Goal: Obtain resource: Download file/media

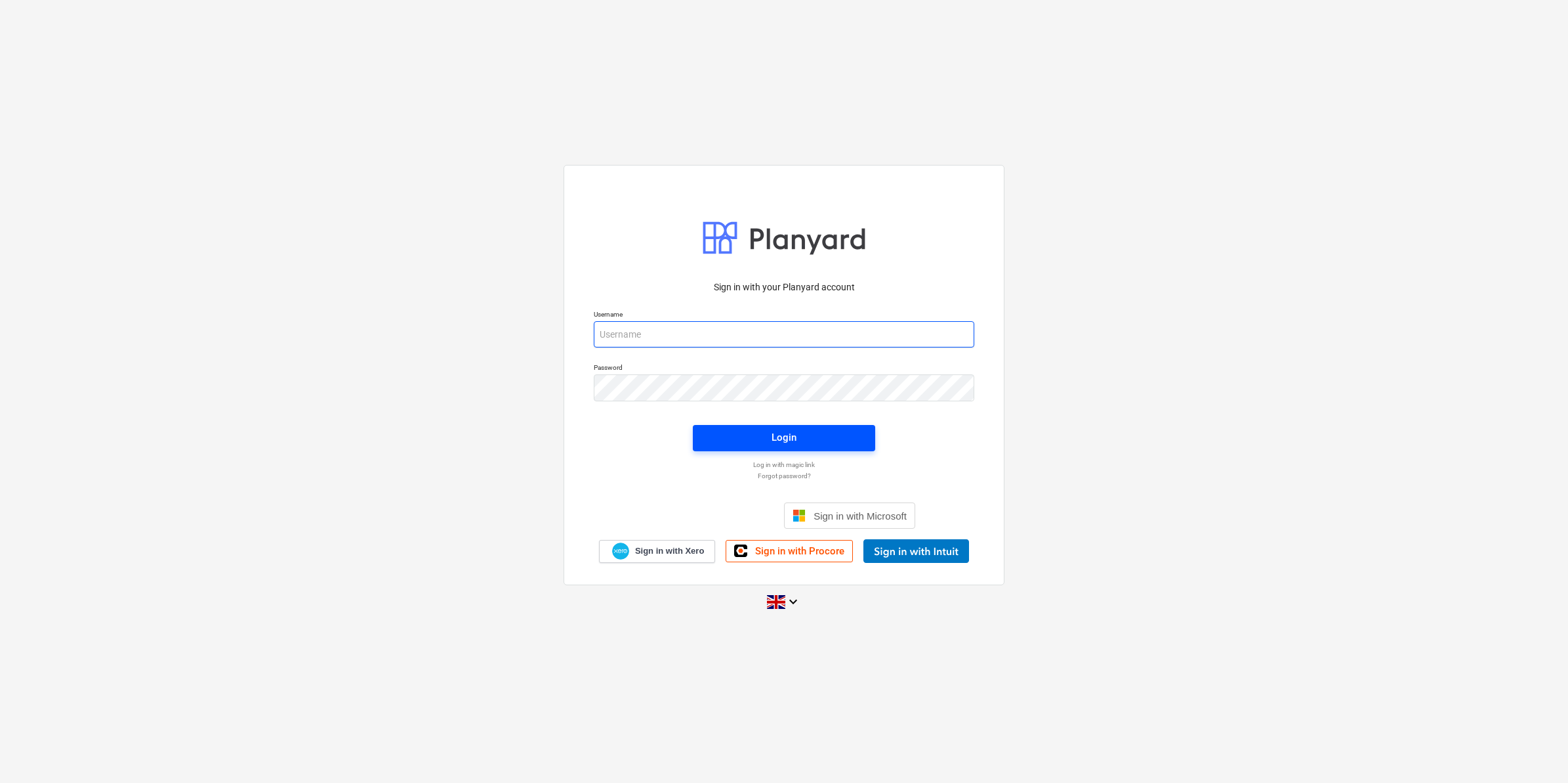
type input "[PERSON_NAME][EMAIL_ADDRESS][PERSON_NAME][DOMAIN_NAME]"
click at [833, 429] on span "Login" at bounding box center [784, 437] width 151 height 17
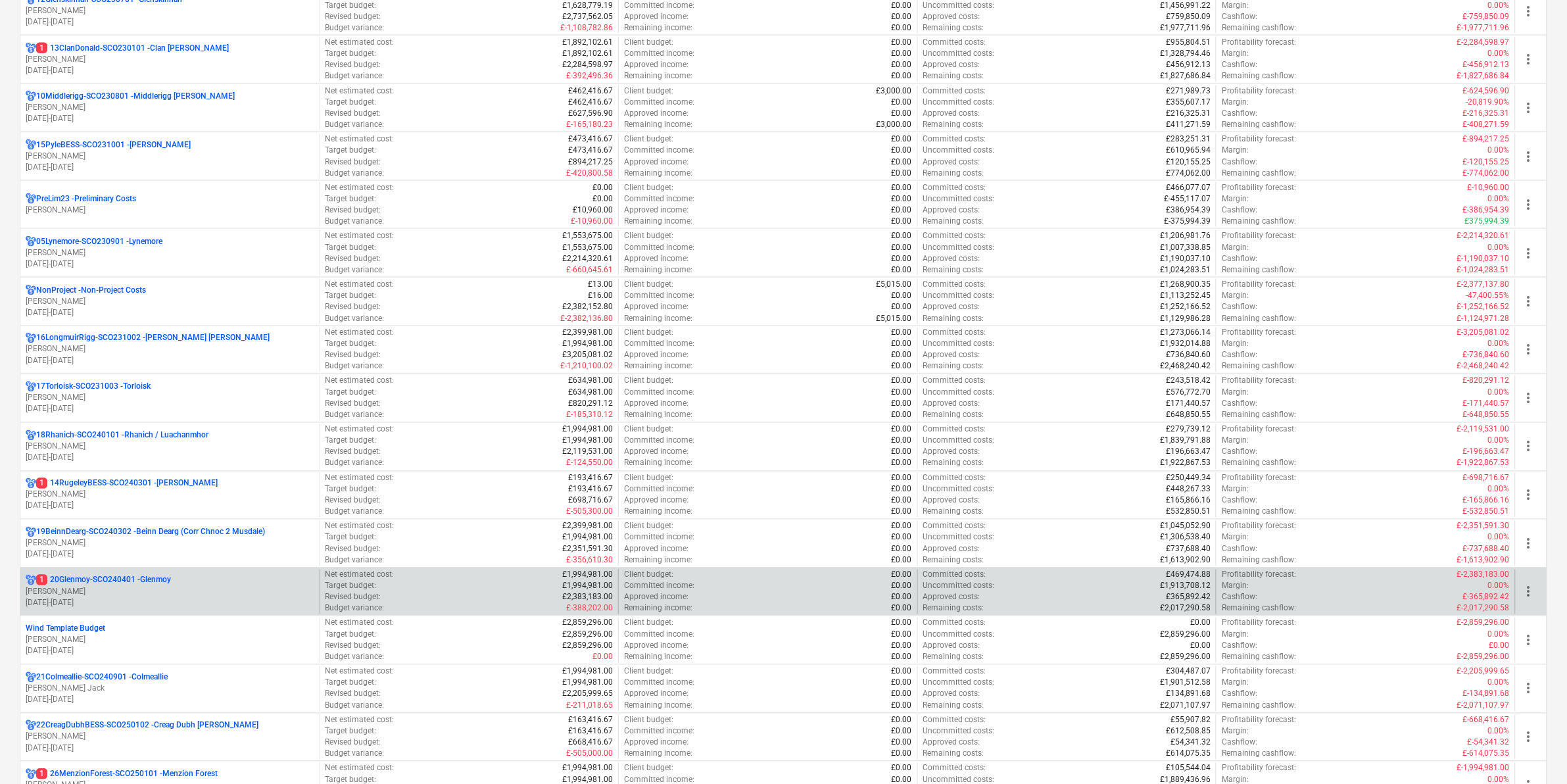
scroll to position [740, 0]
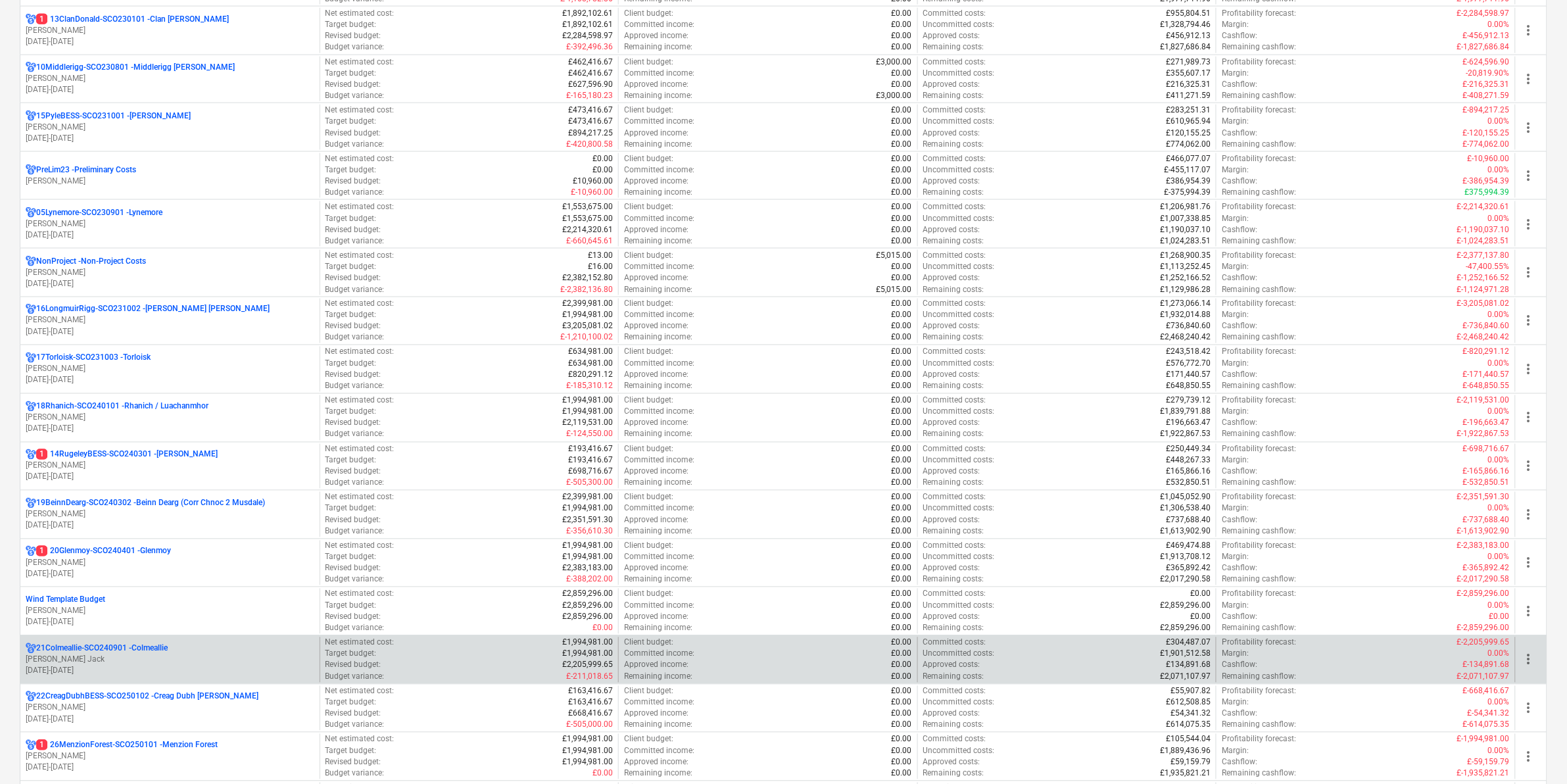
click at [113, 654] on p "21Colmeallie-SCO240901 - Colmeallie" at bounding box center [101, 649] width 132 height 11
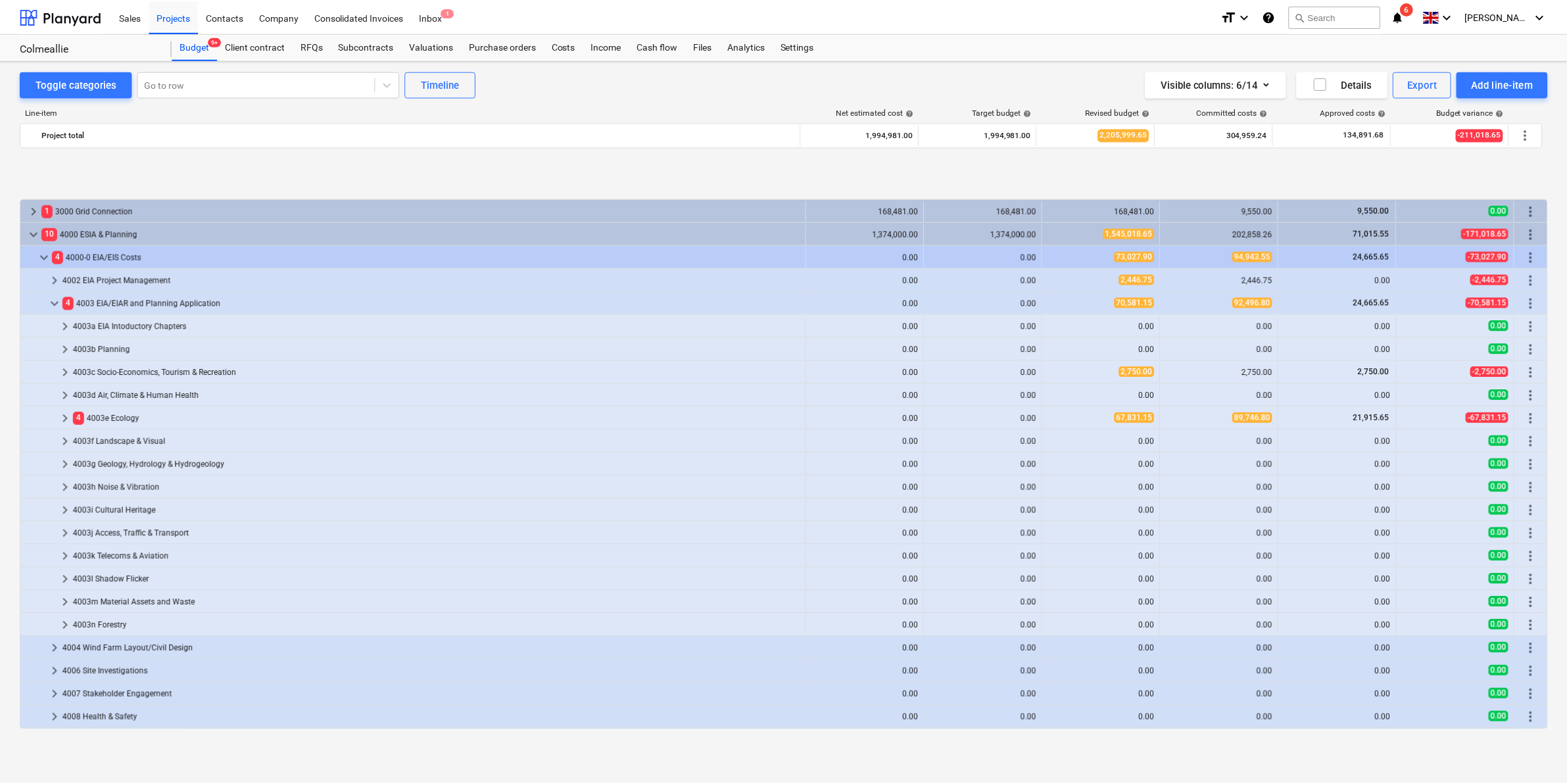
scroll to position [523, 0]
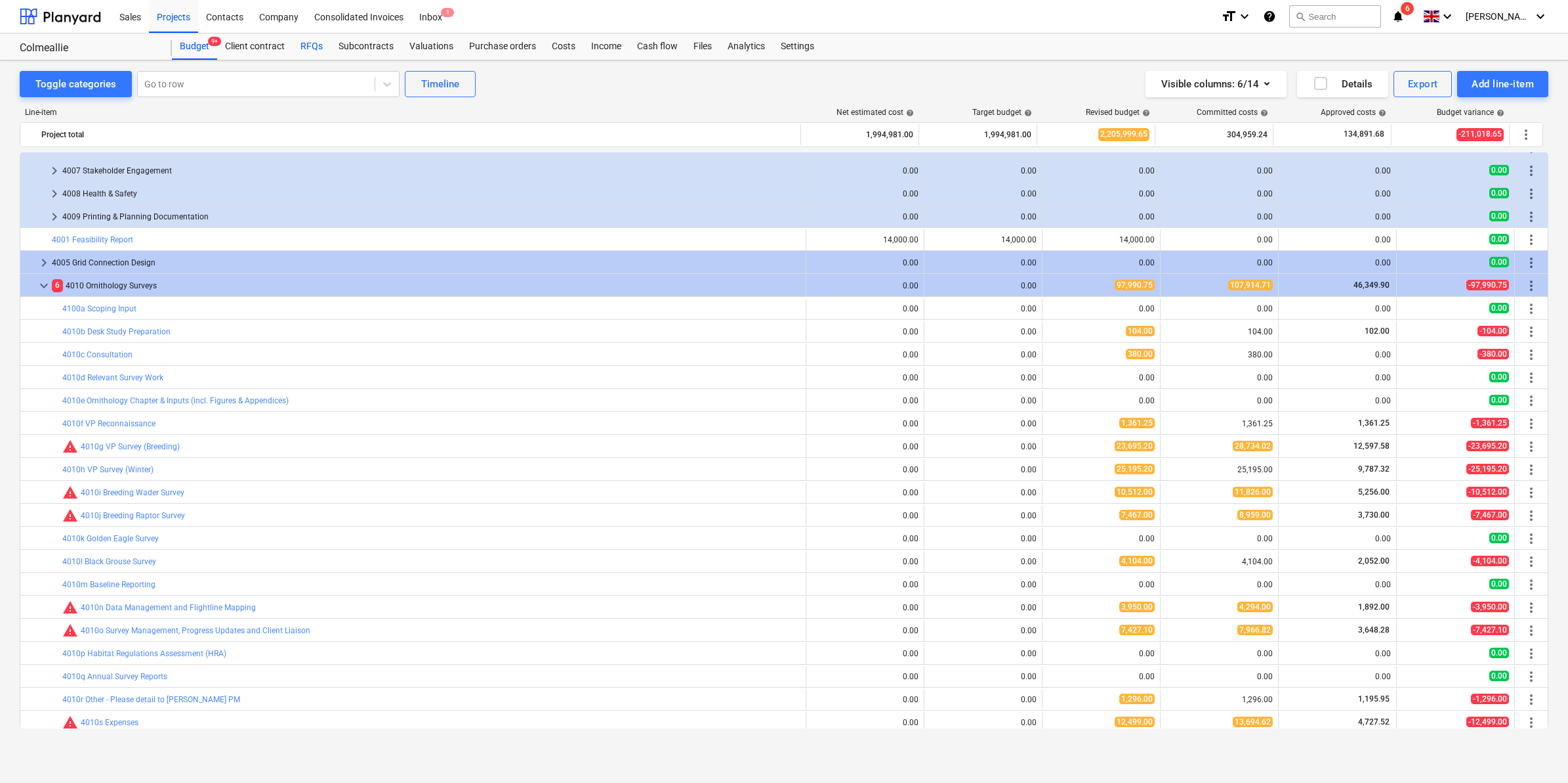
click at [306, 42] on div "RFQs" at bounding box center [311, 46] width 38 height 27
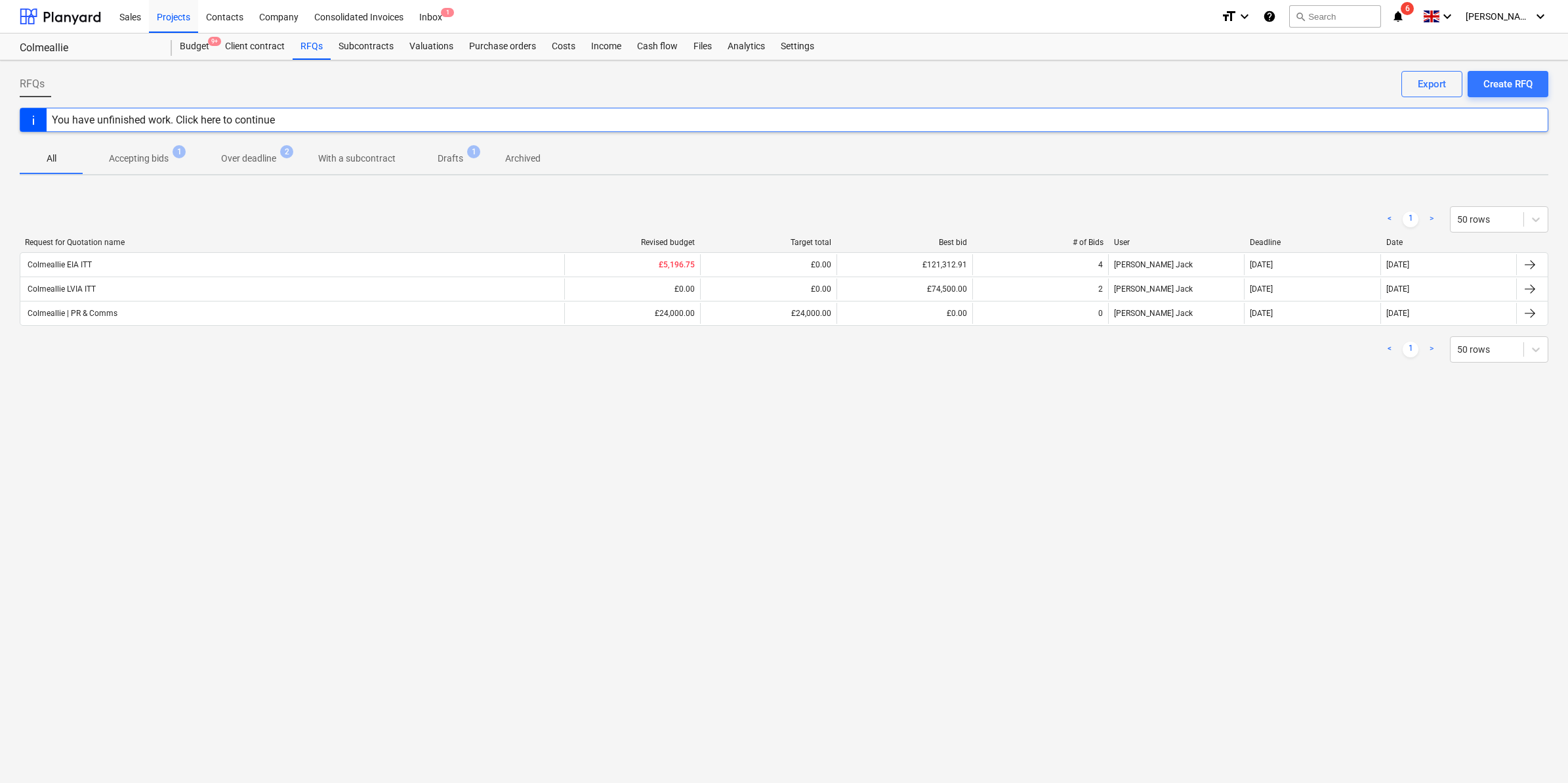
click at [207, 478] on div "RFQs Create RFQ Export You have unfinished work. Click here to continue All Acc…" at bounding box center [784, 421] width 1568 height 722
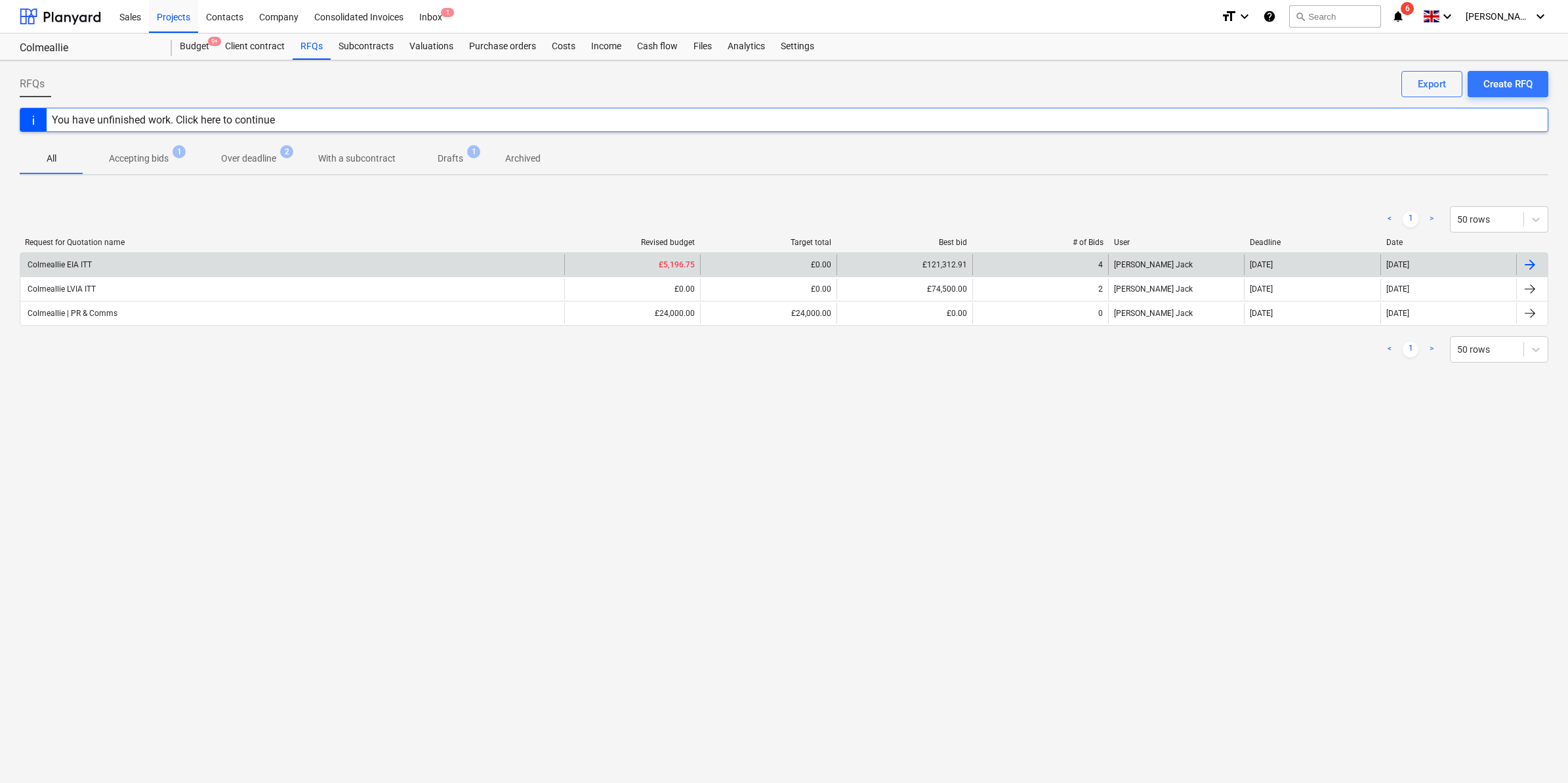
click at [70, 260] on div "Colmeallie EIA ITT" at bounding box center [59, 265] width 66 height 9
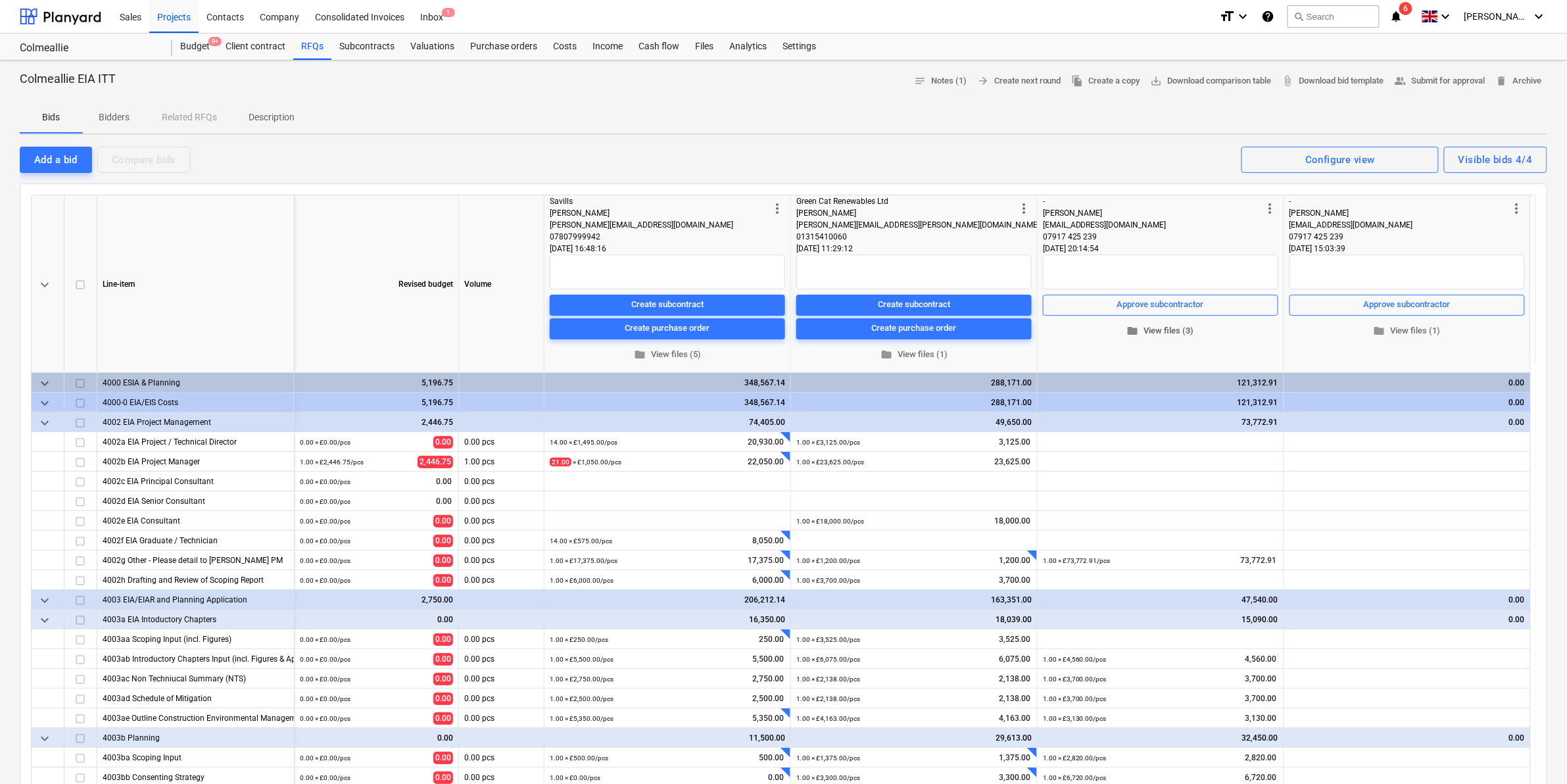
click at [1175, 336] on span "folder View files (3)" at bounding box center [1161, 330] width 225 height 15
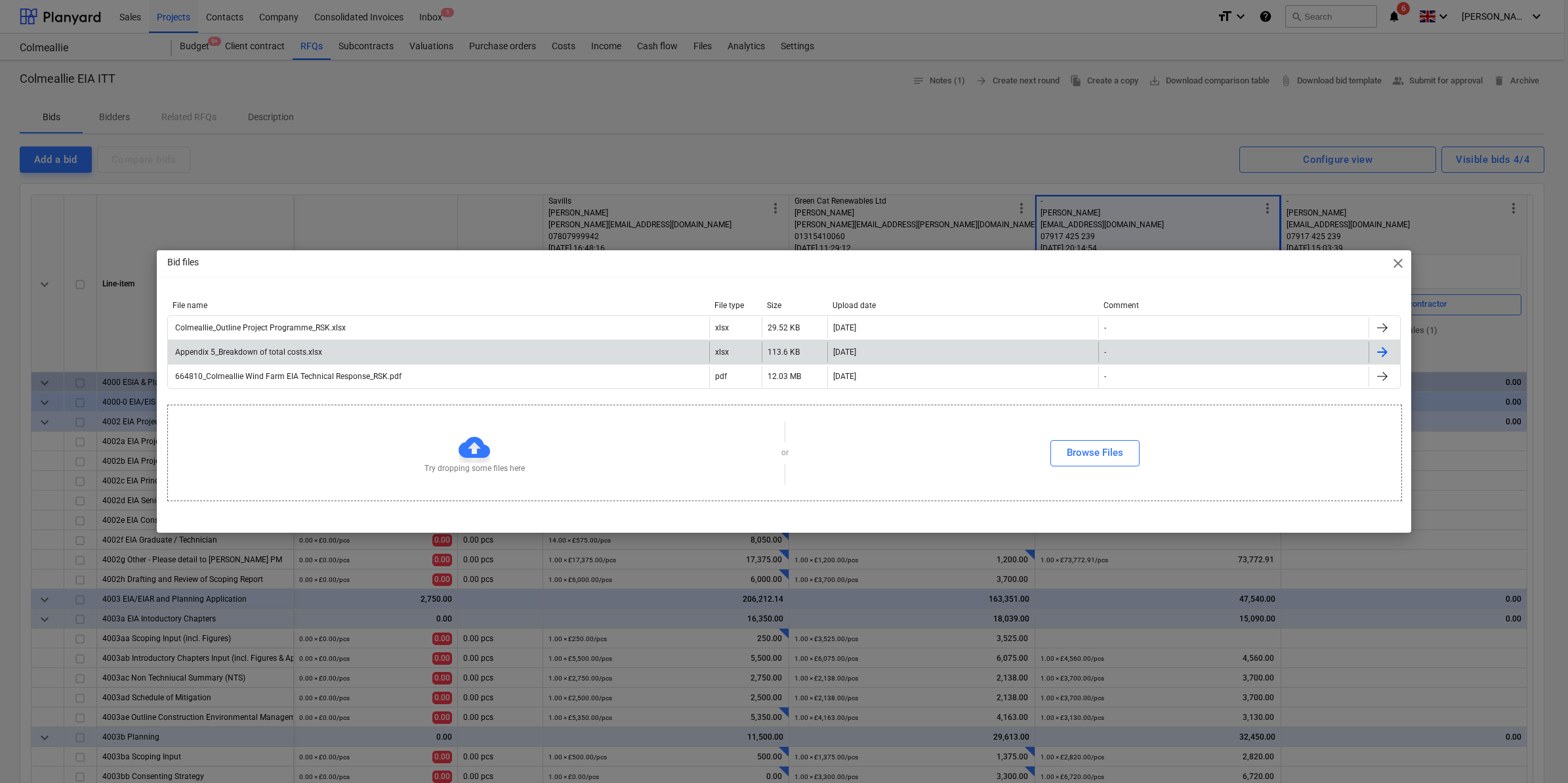
click at [283, 343] on div "Appendix 5_Breakdown of total costs.xlsx" at bounding box center [439, 351] width 542 height 21
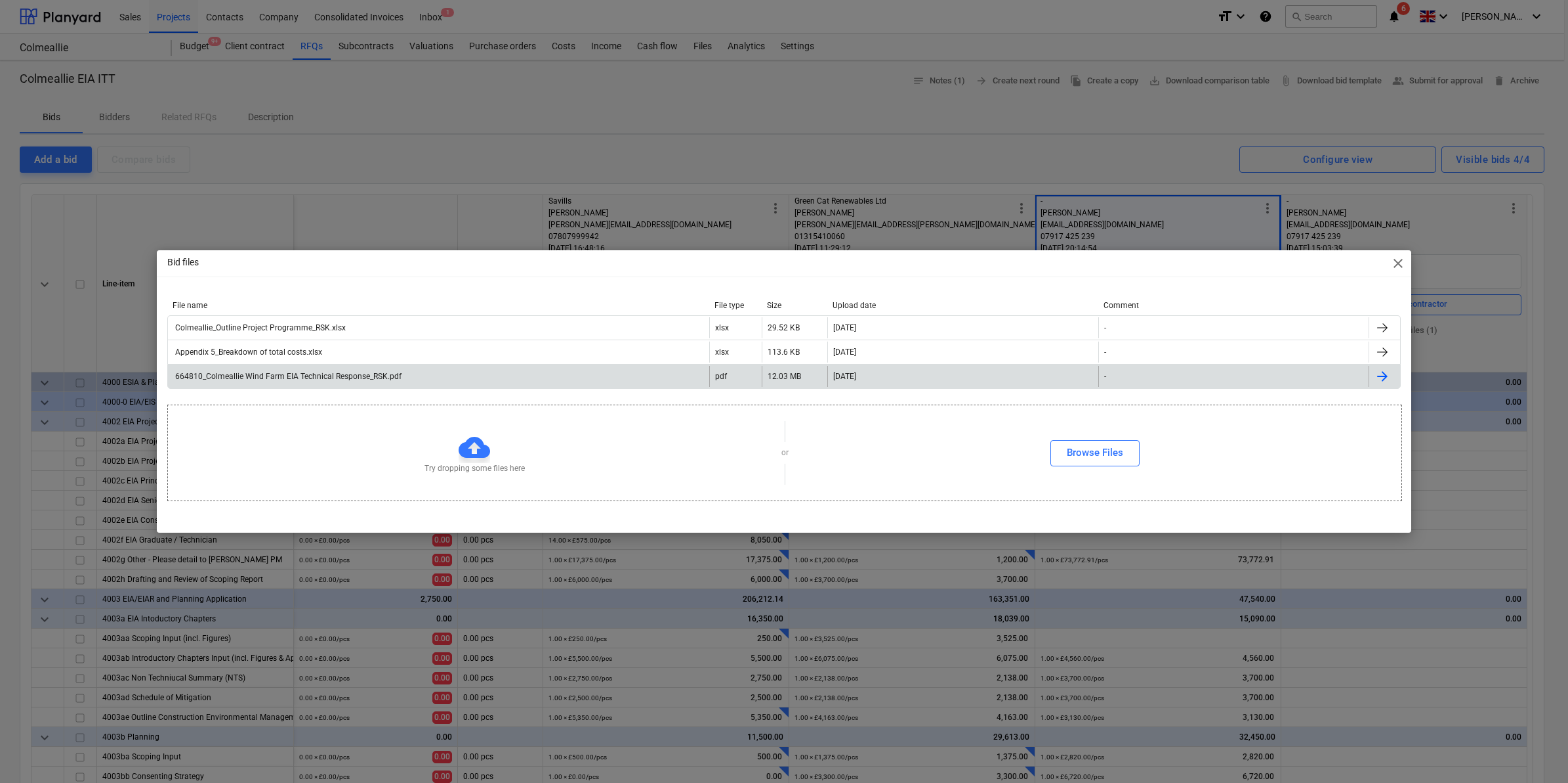
click at [299, 382] on div "664810_Colmeallie Wind Farm EIA Technical Response_RSK.pdf" at bounding box center [439, 375] width 542 height 21
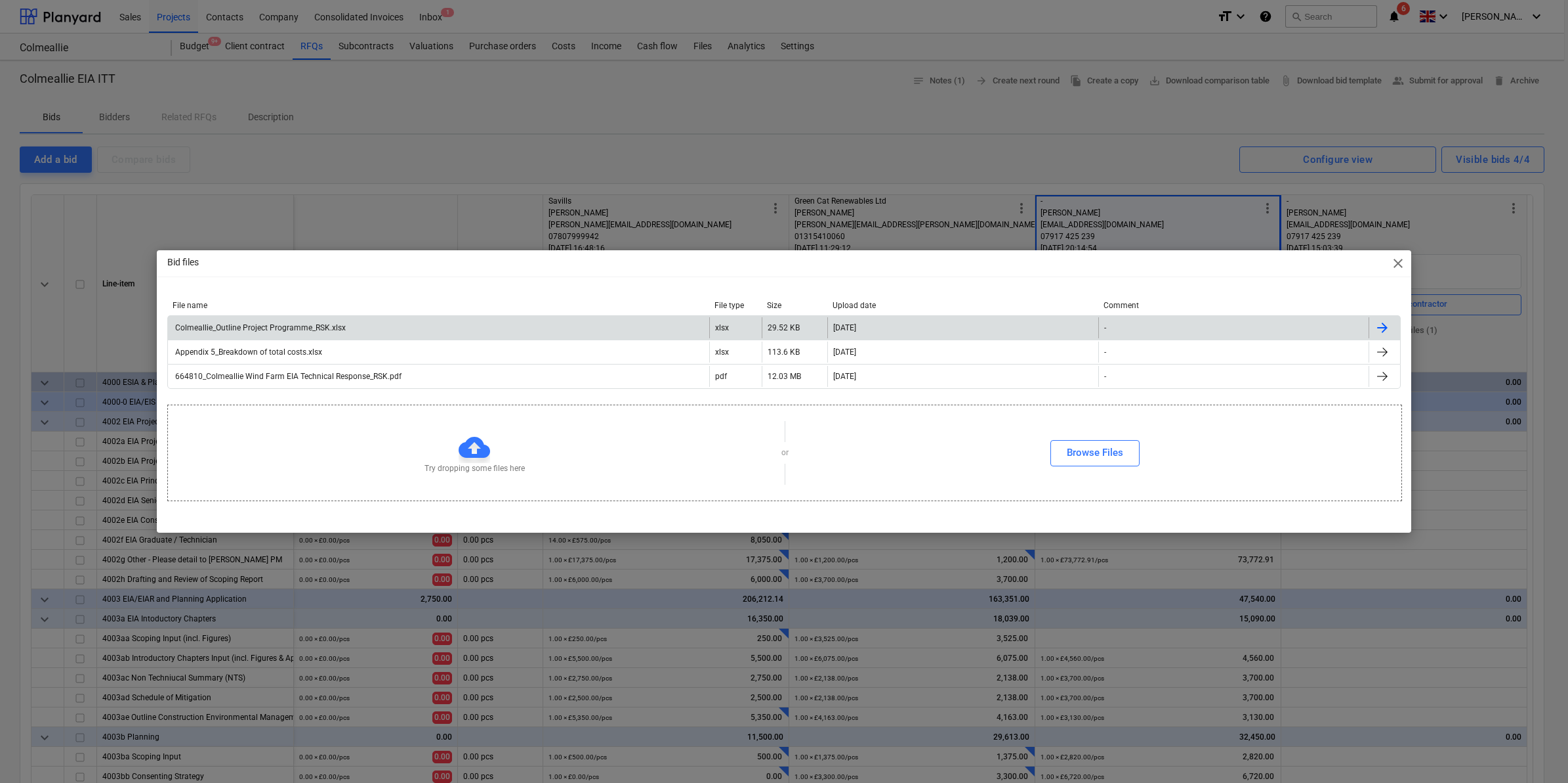
click at [315, 327] on div "Colmeallie_Outline Project Programme_RSK.xlsx" at bounding box center [259, 328] width 173 height 9
click at [1396, 258] on span "close" at bounding box center [1398, 263] width 16 height 16
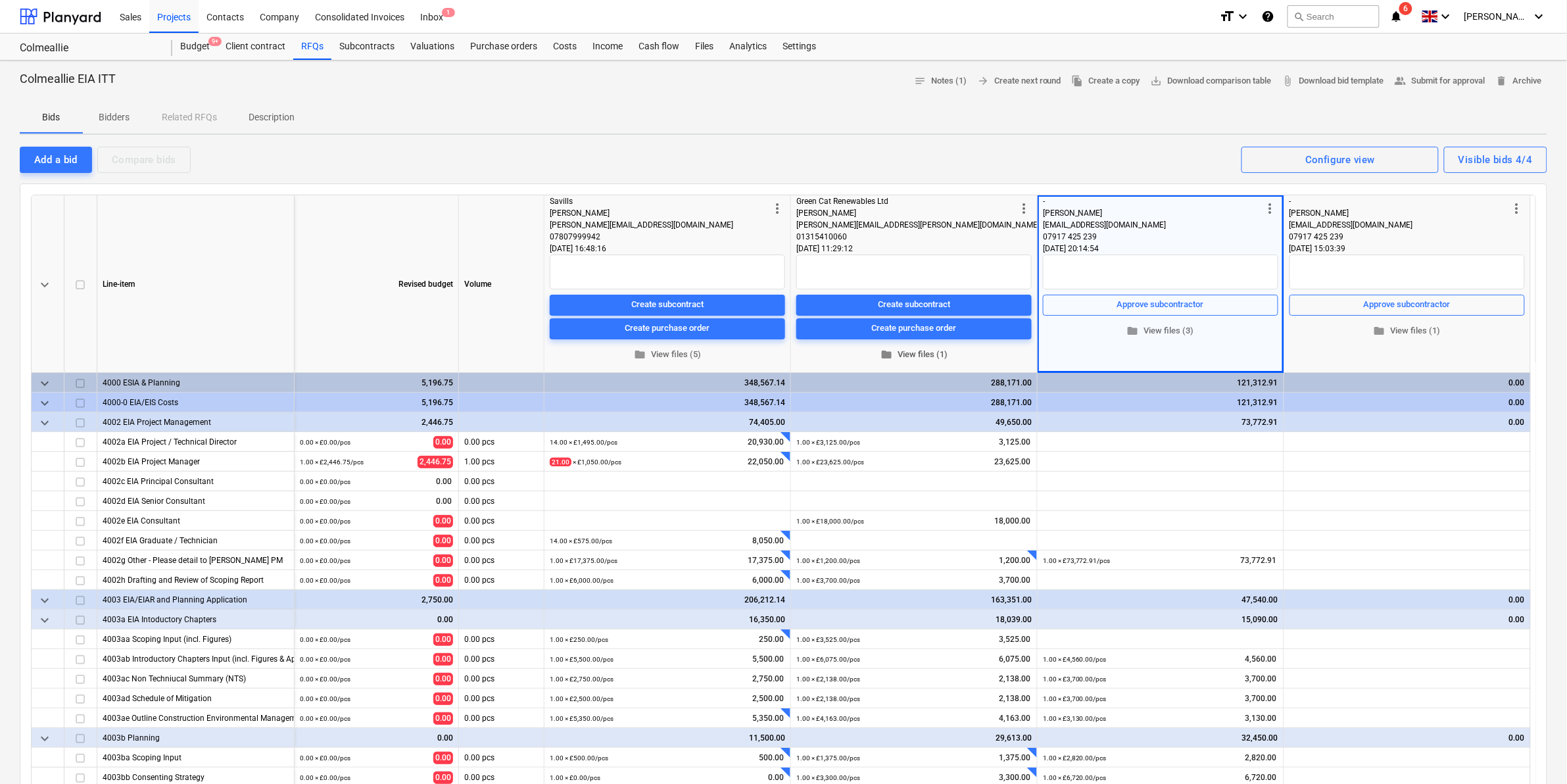
click at [920, 352] on span "folder View files (1)" at bounding box center [914, 354] width 225 height 15
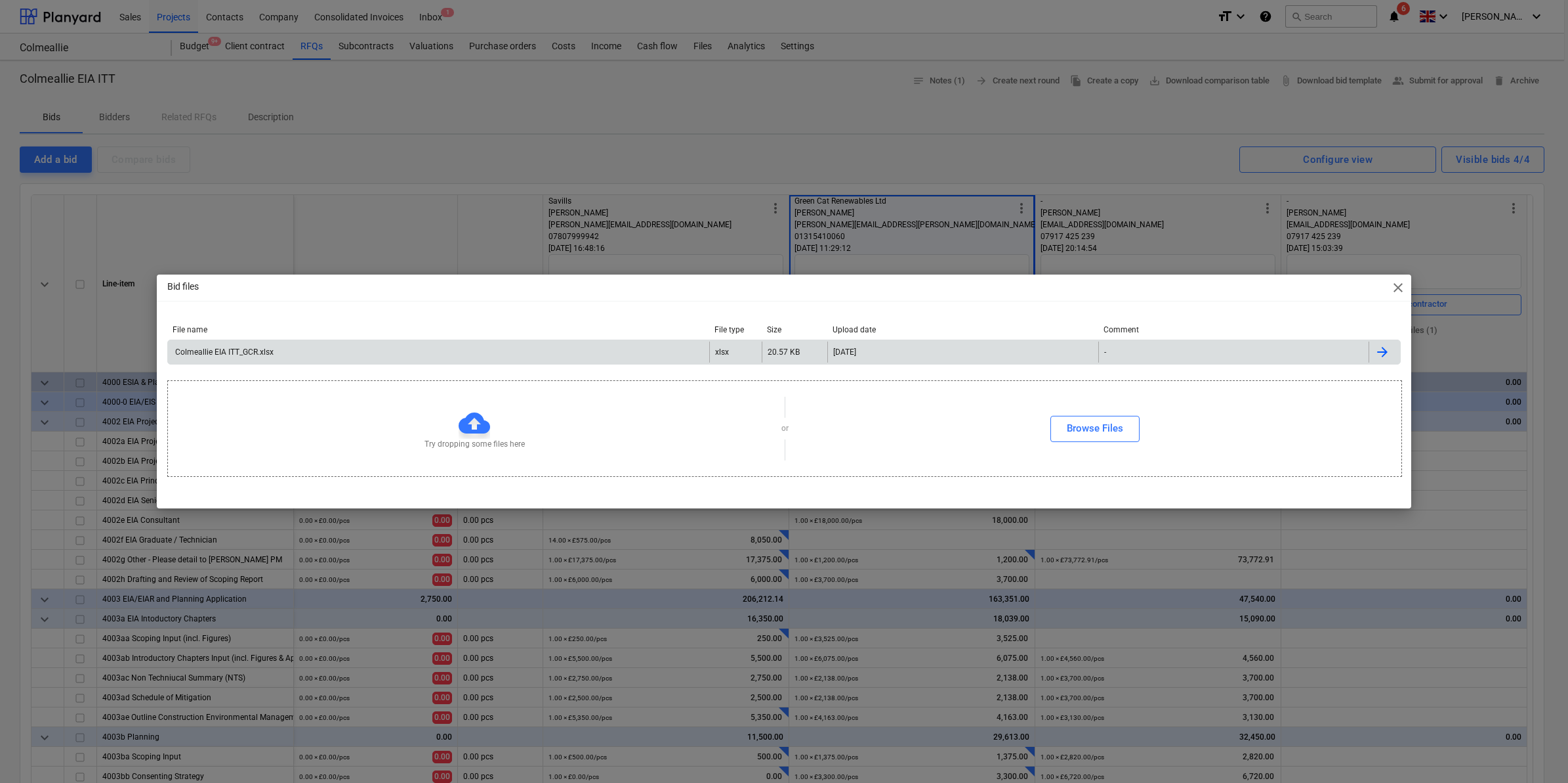
click at [245, 350] on div "Colmeallie EIA ITT_GCR.xlsx" at bounding box center [223, 351] width 100 height 9
click at [1389, 290] on div "Bid files close" at bounding box center [784, 287] width 1254 height 27
click at [1393, 290] on span "close" at bounding box center [1398, 287] width 16 height 16
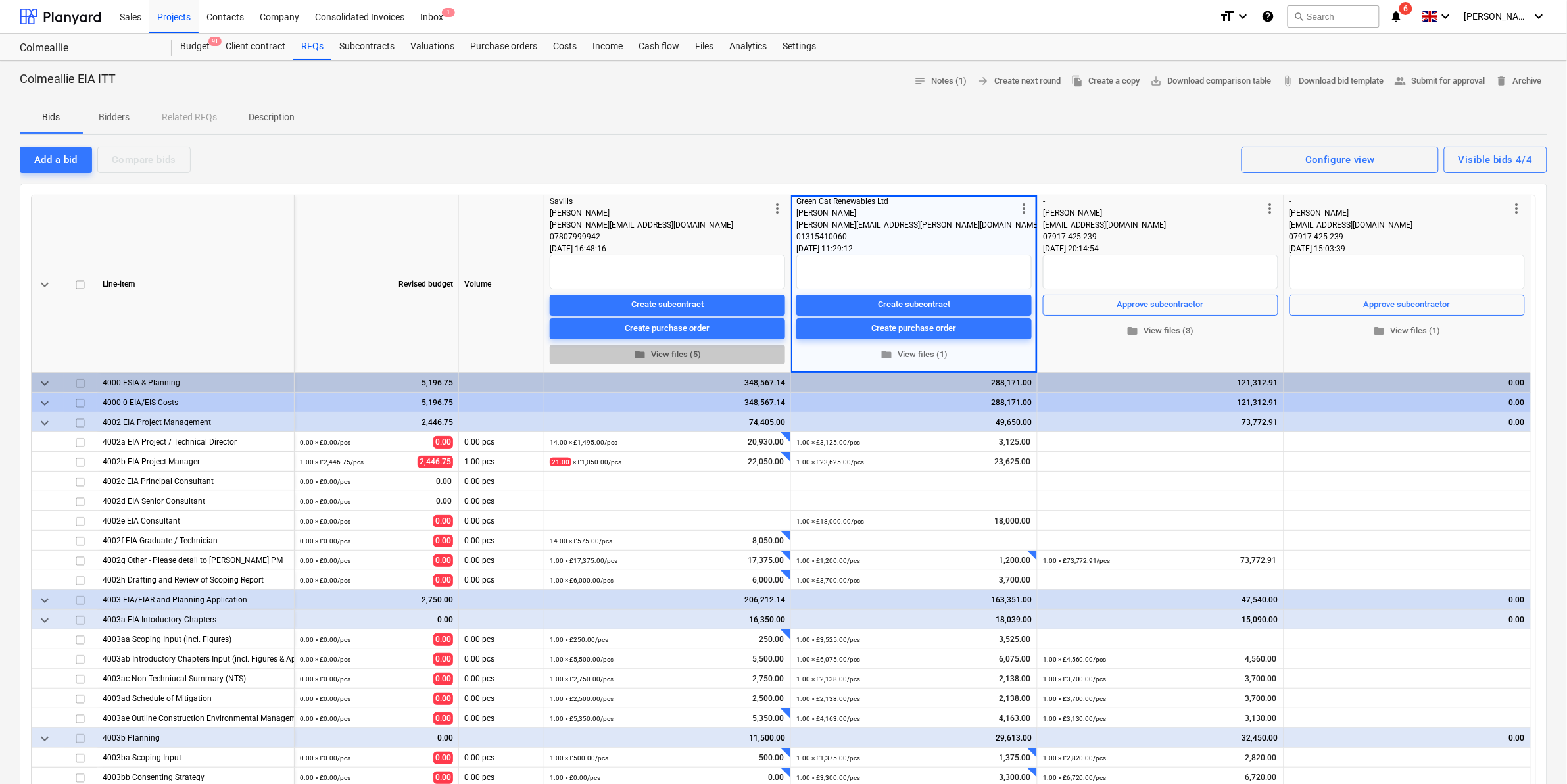
click at [665, 357] on span "folder View files (5)" at bounding box center [667, 354] width 225 height 15
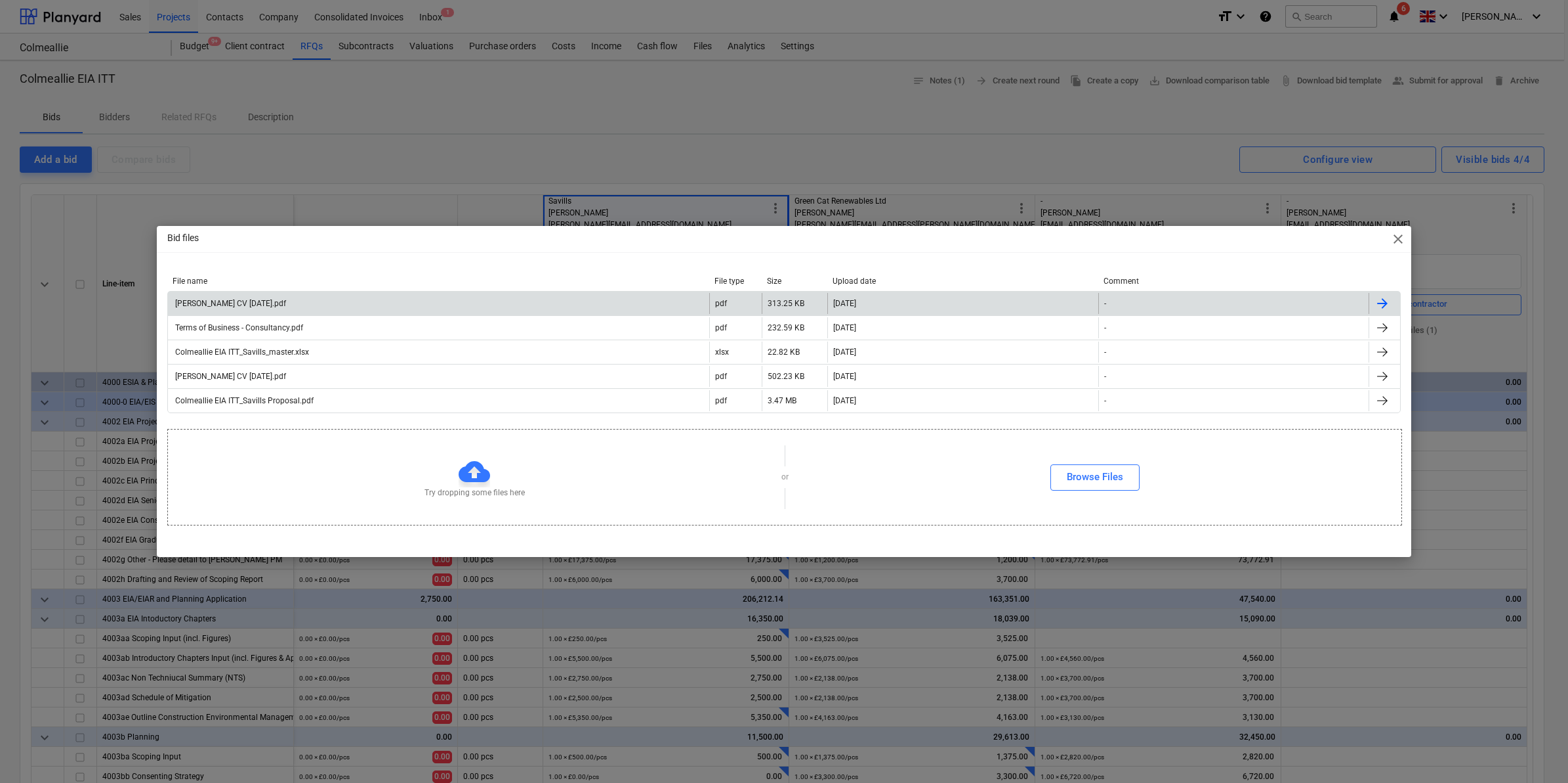
click at [513, 300] on div "[PERSON_NAME] CV [DATE].pdf" at bounding box center [439, 303] width 542 height 21
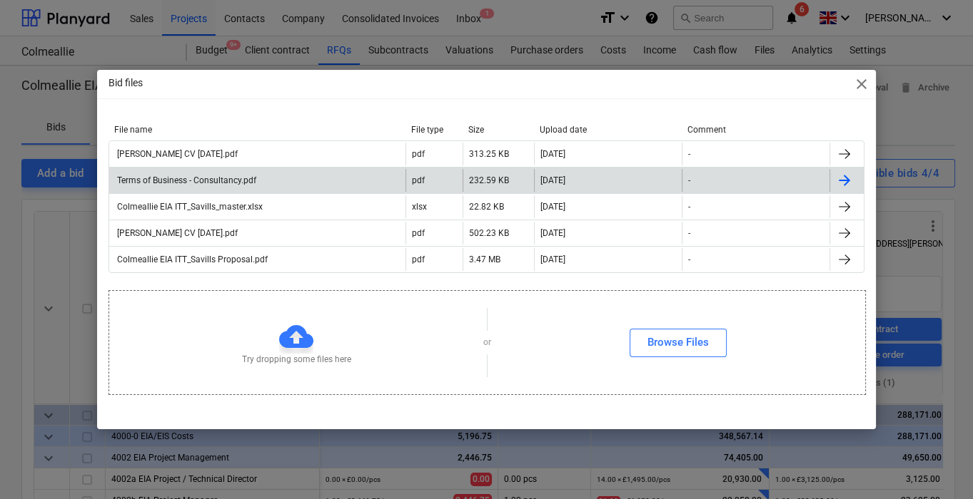
click at [263, 174] on div "Terms of Business - Consultancy.pdf" at bounding box center [256, 180] width 295 height 23
